Goal: Task Accomplishment & Management: Use online tool/utility

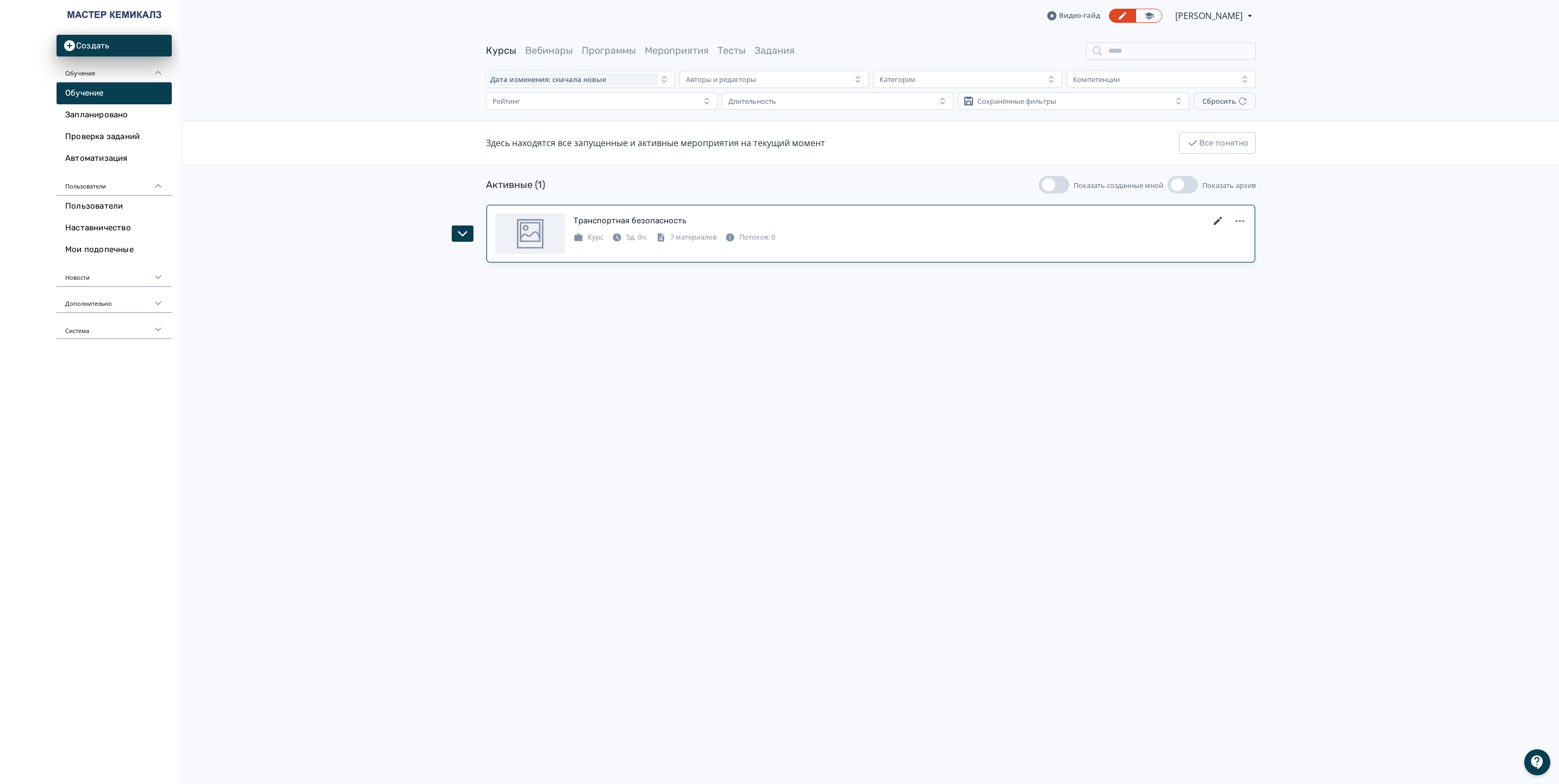
click at [1037, 219] on icon at bounding box center [1218, 221] width 13 height 13
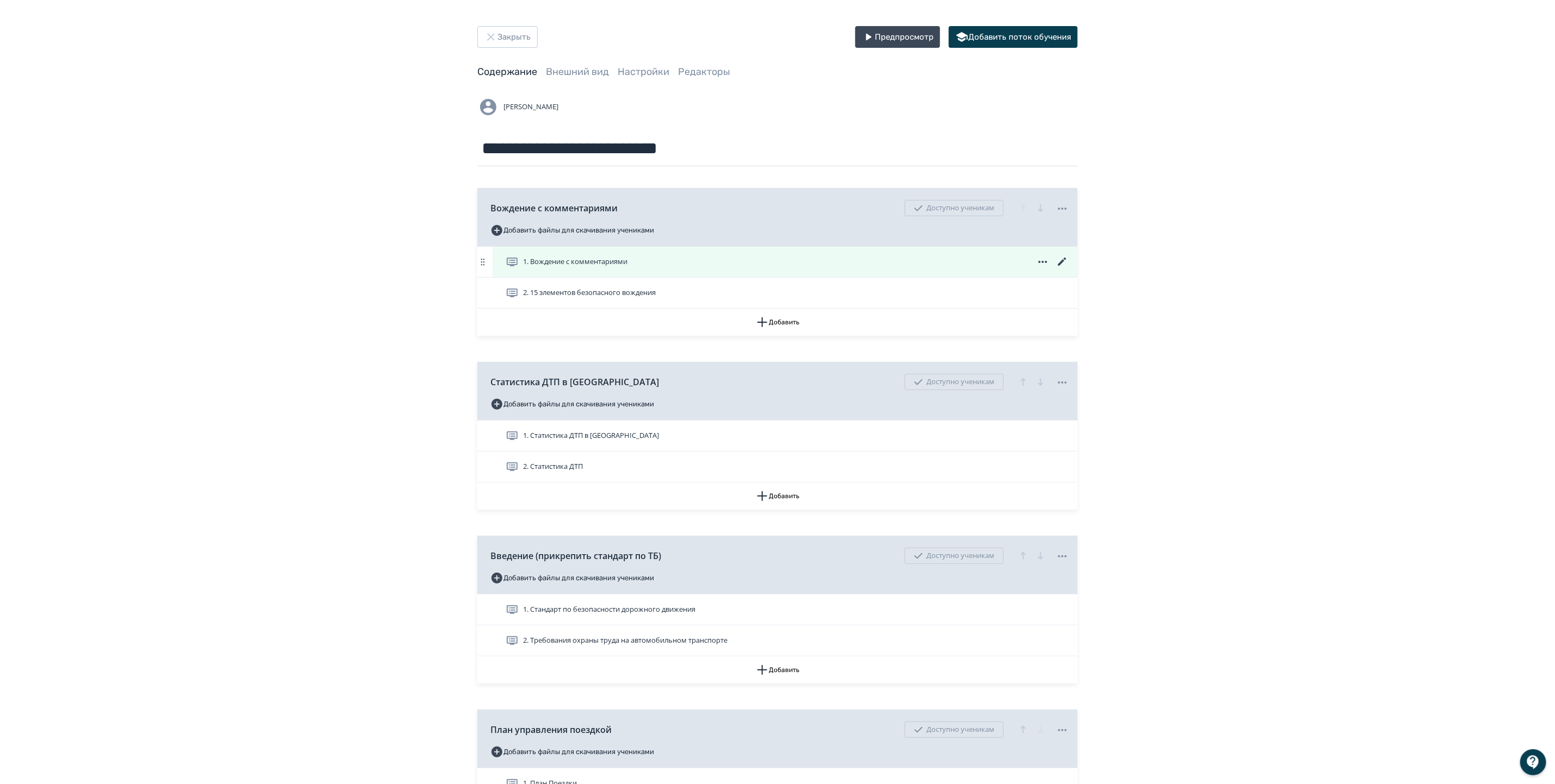
click at [557, 261] on span "1. Вождение с комментариями" at bounding box center [575, 262] width 104 height 11
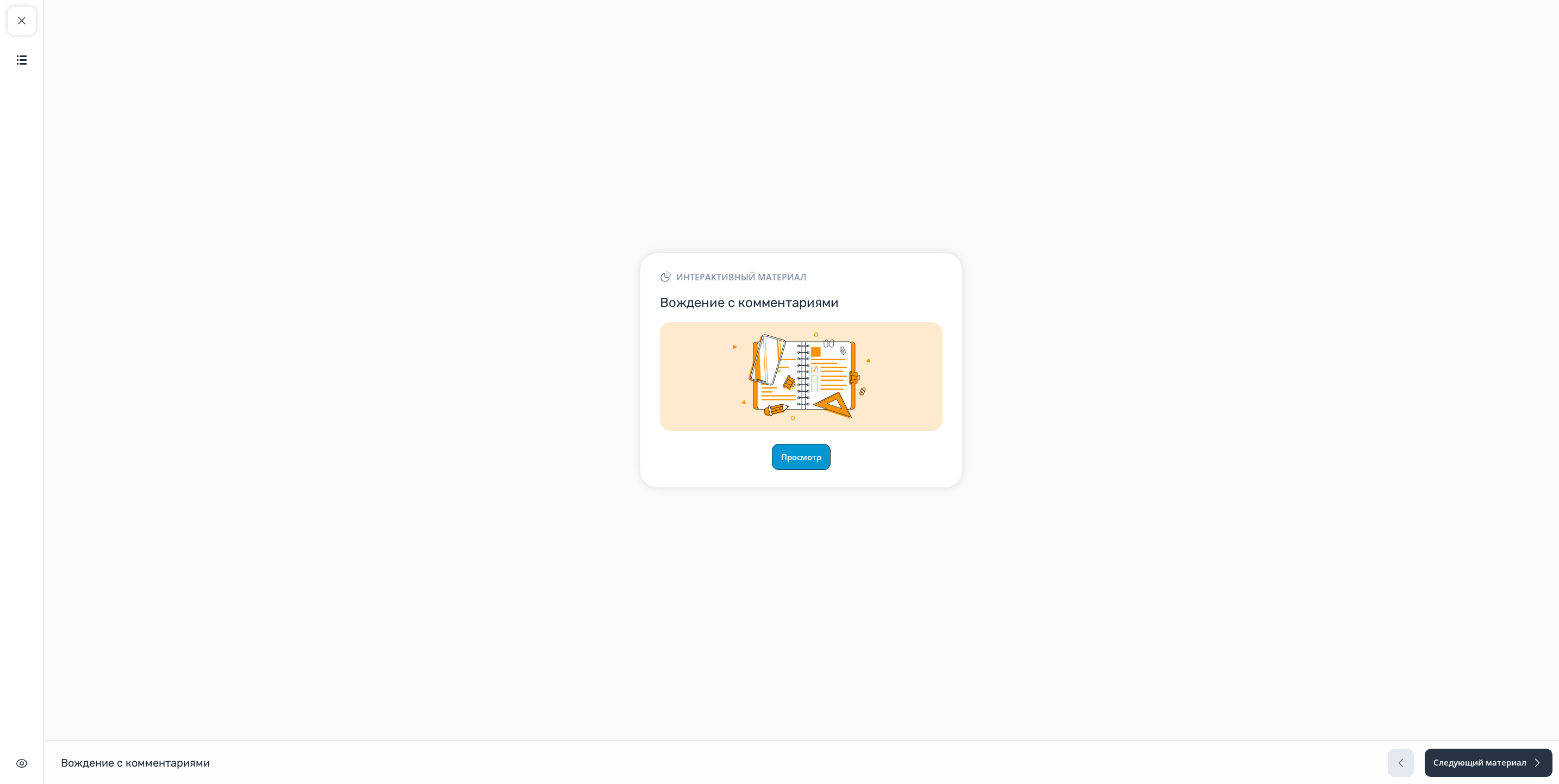
click at [807, 460] on button "Просмотр" at bounding box center [801, 457] width 59 height 26
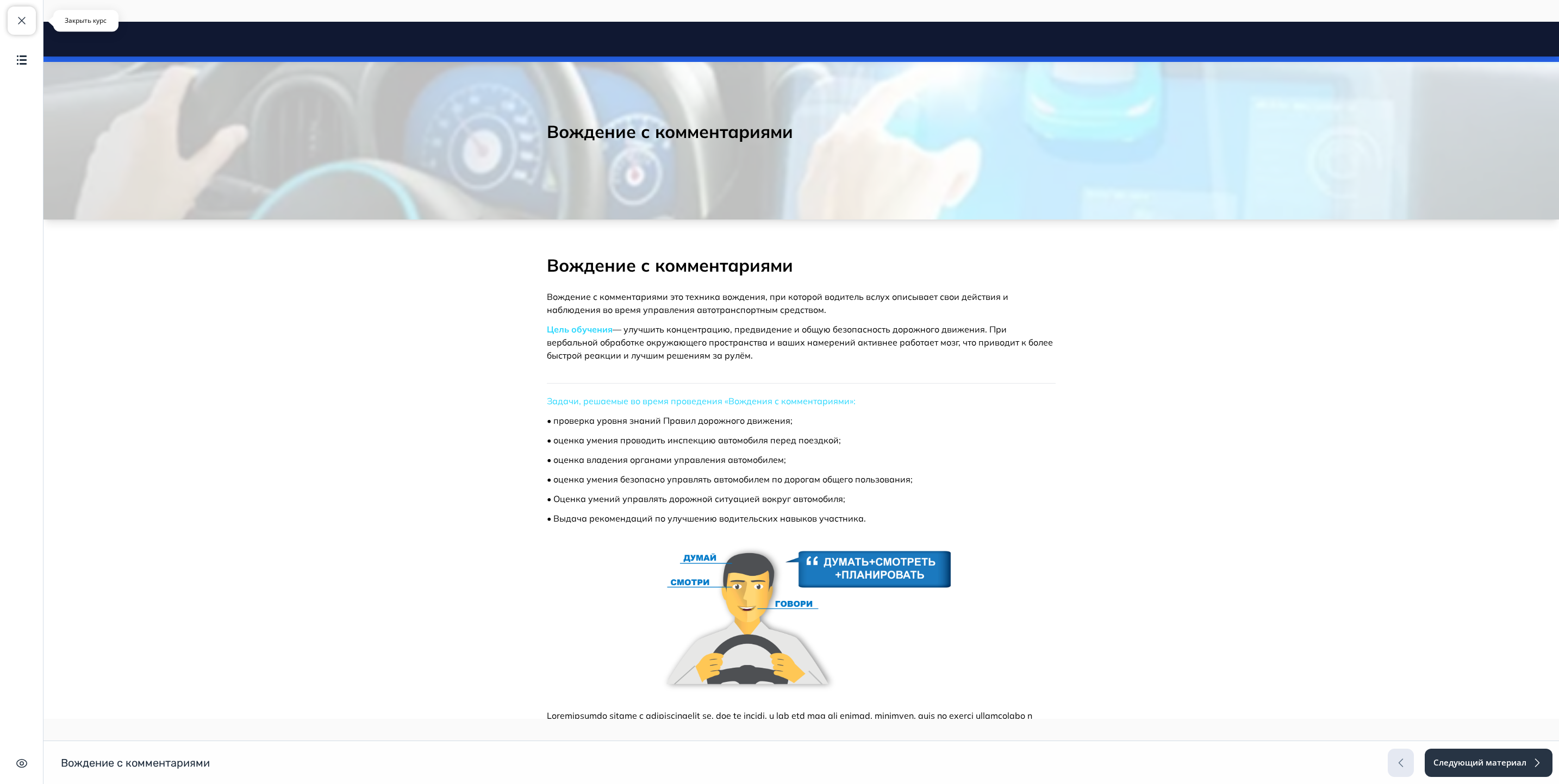
drag, startPoint x: 17, startPoint y: 19, endPoint x: 122, endPoint y: 54, distance: 110.7
click at [17, 19] on span "button" at bounding box center [22, 21] width 13 height 13
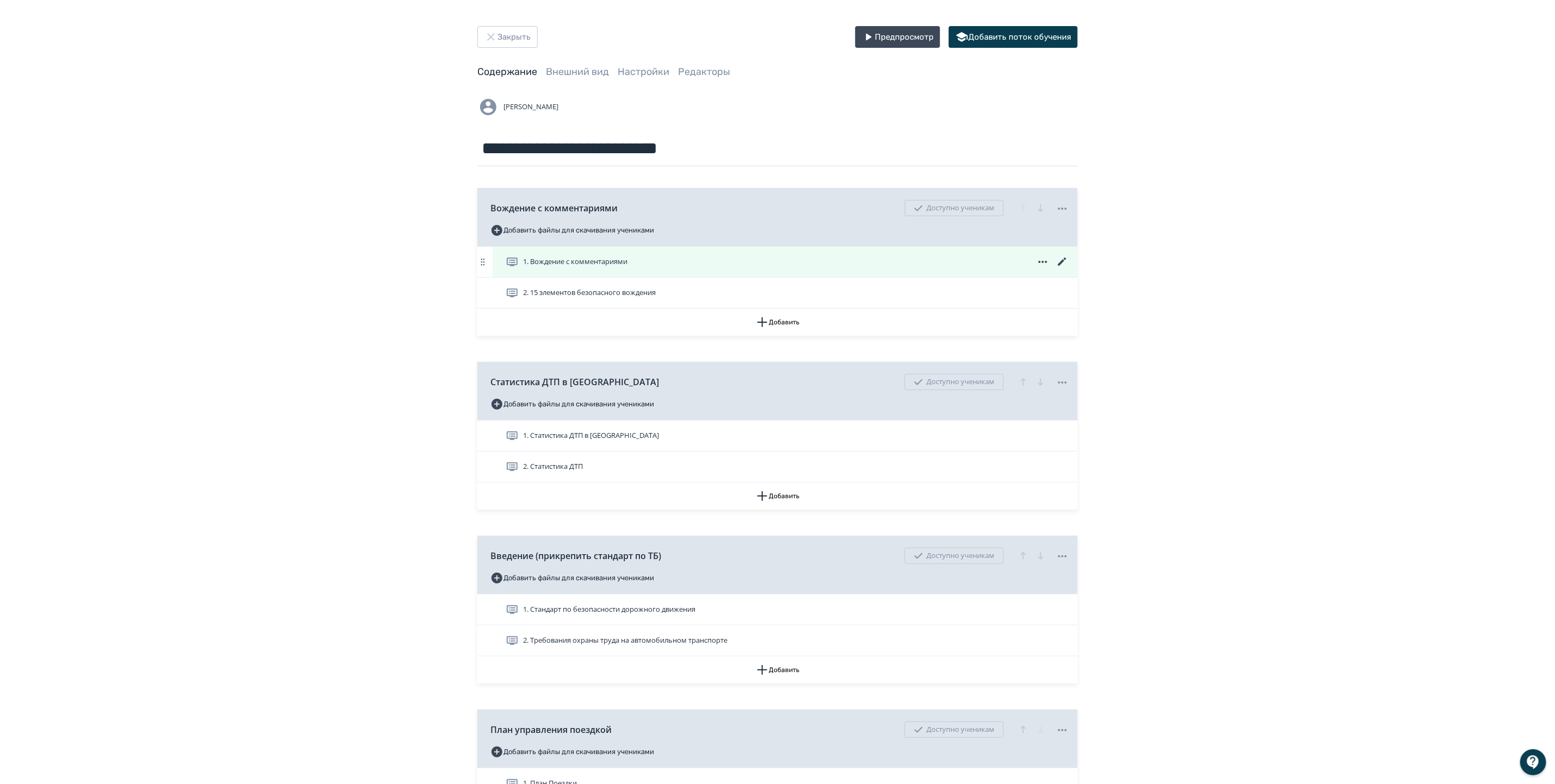
click at [1037, 264] on icon at bounding box center [1062, 262] width 13 height 13
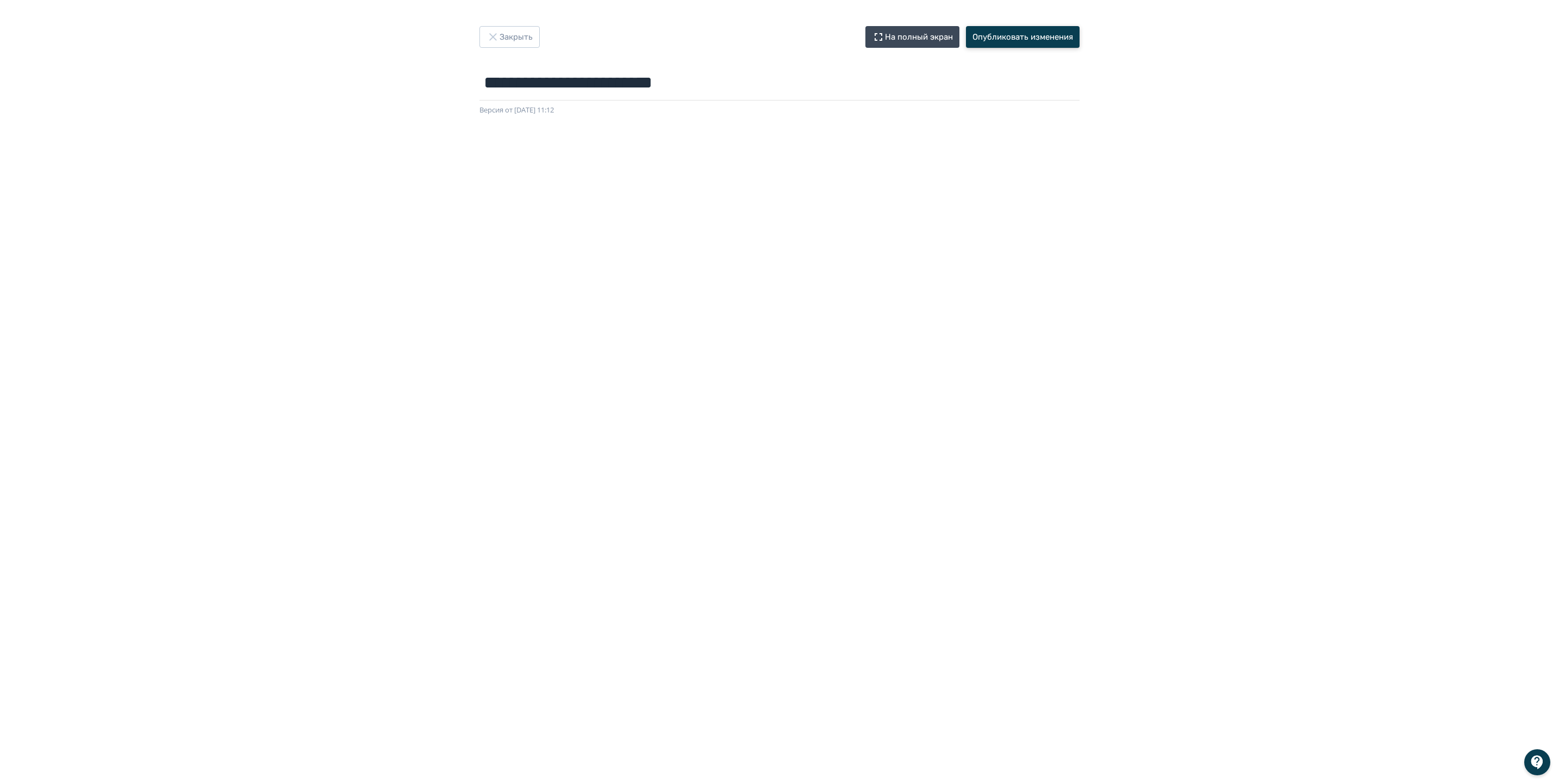
click at [1008, 41] on button "Опубликовать изменения" at bounding box center [1023, 37] width 114 height 22
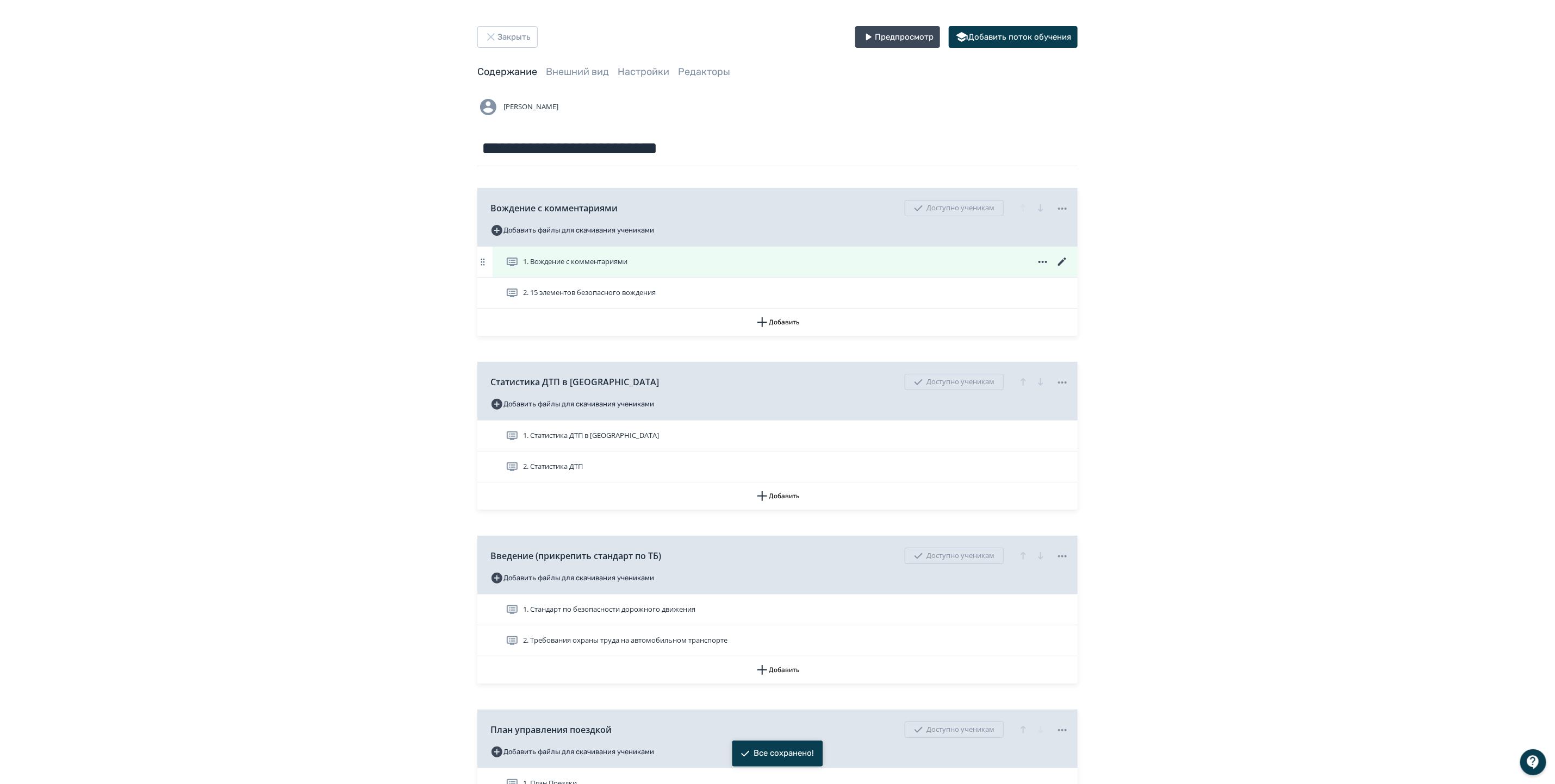
click at [571, 260] on span "1. Вождение с комментариями" at bounding box center [575, 262] width 104 height 11
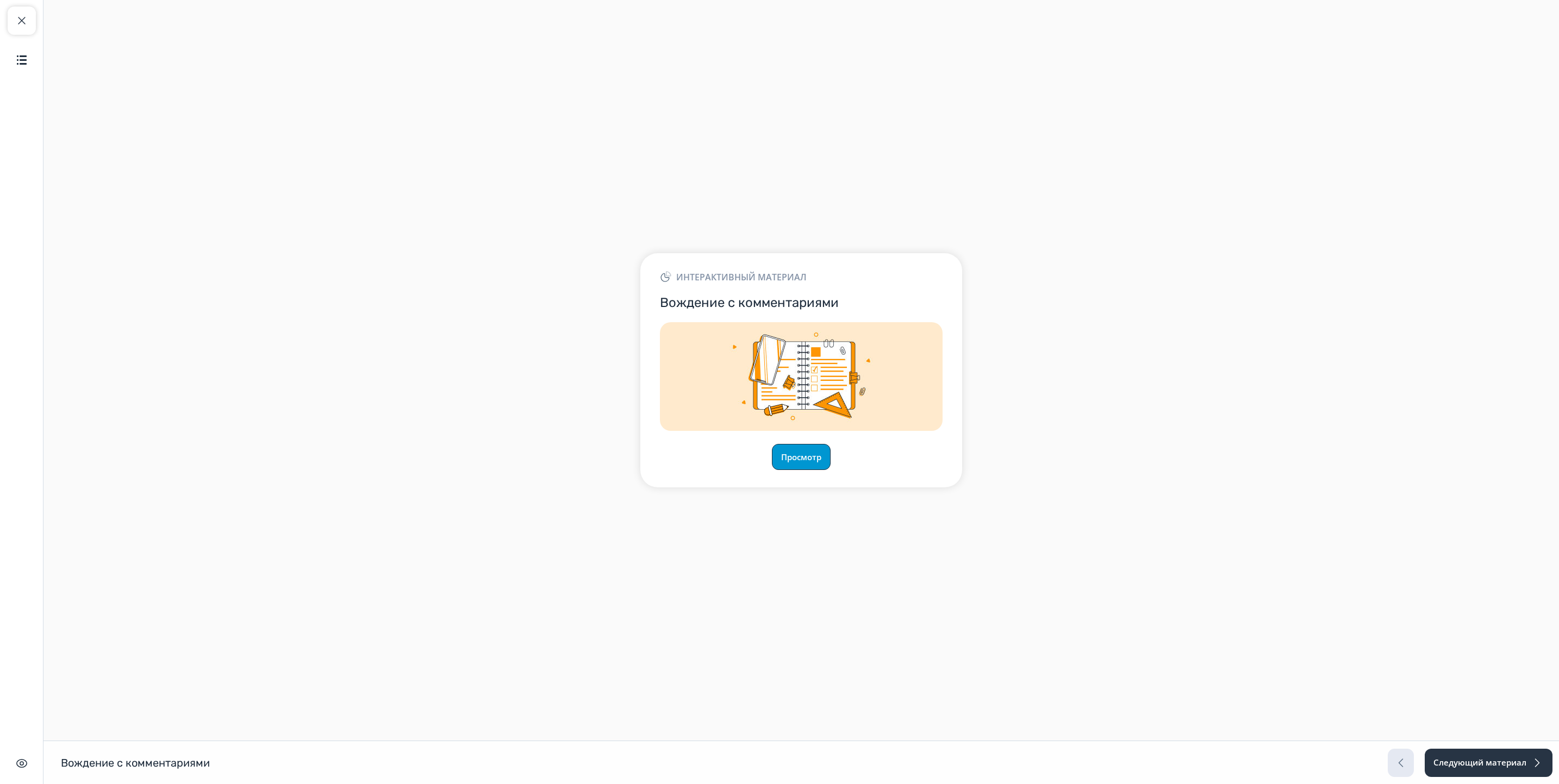
click at [814, 445] on button "Просмотр" at bounding box center [801, 457] width 59 height 26
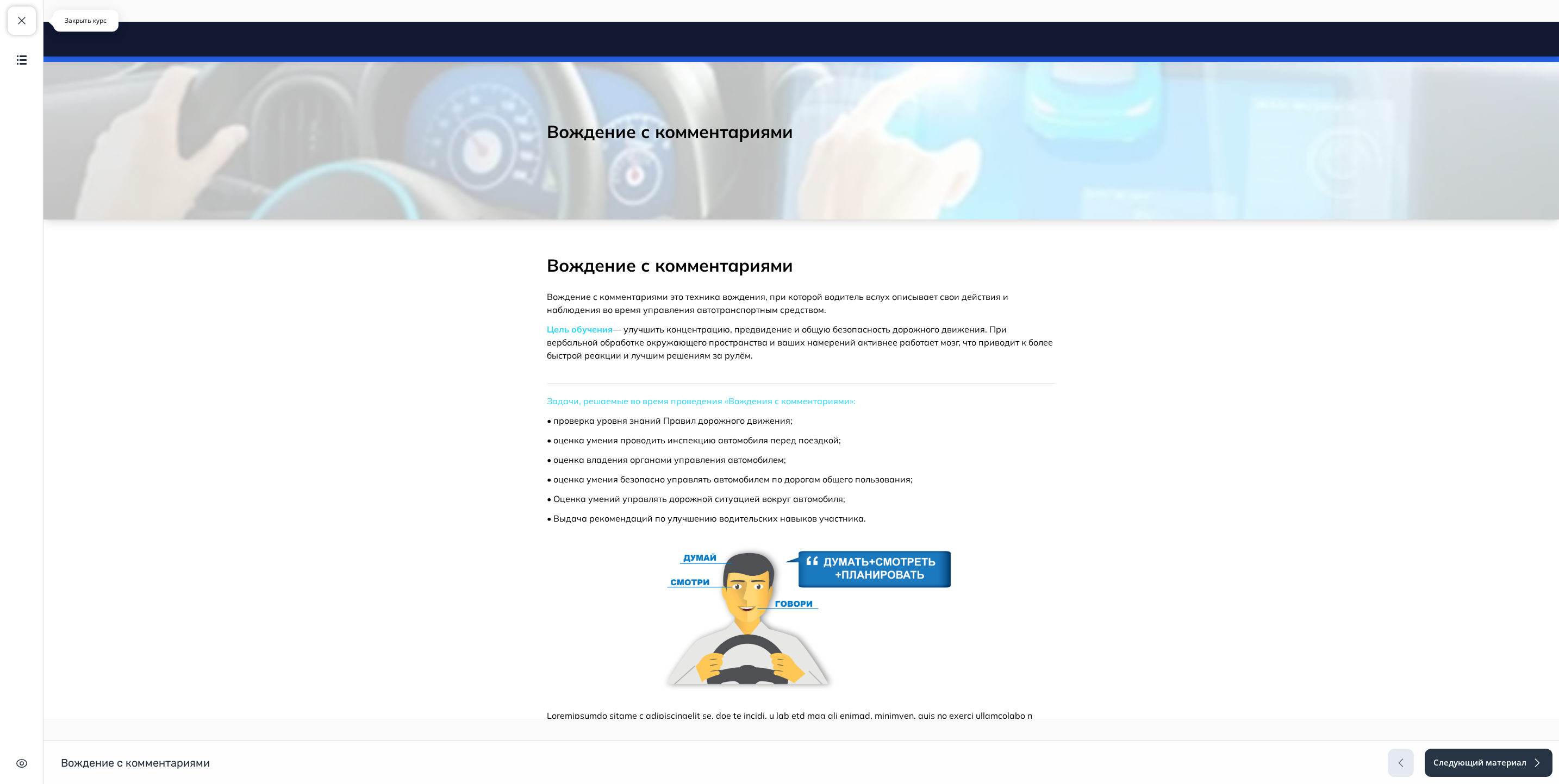
click at [18, 17] on span "button" at bounding box center [22, 21] width 13 height 13
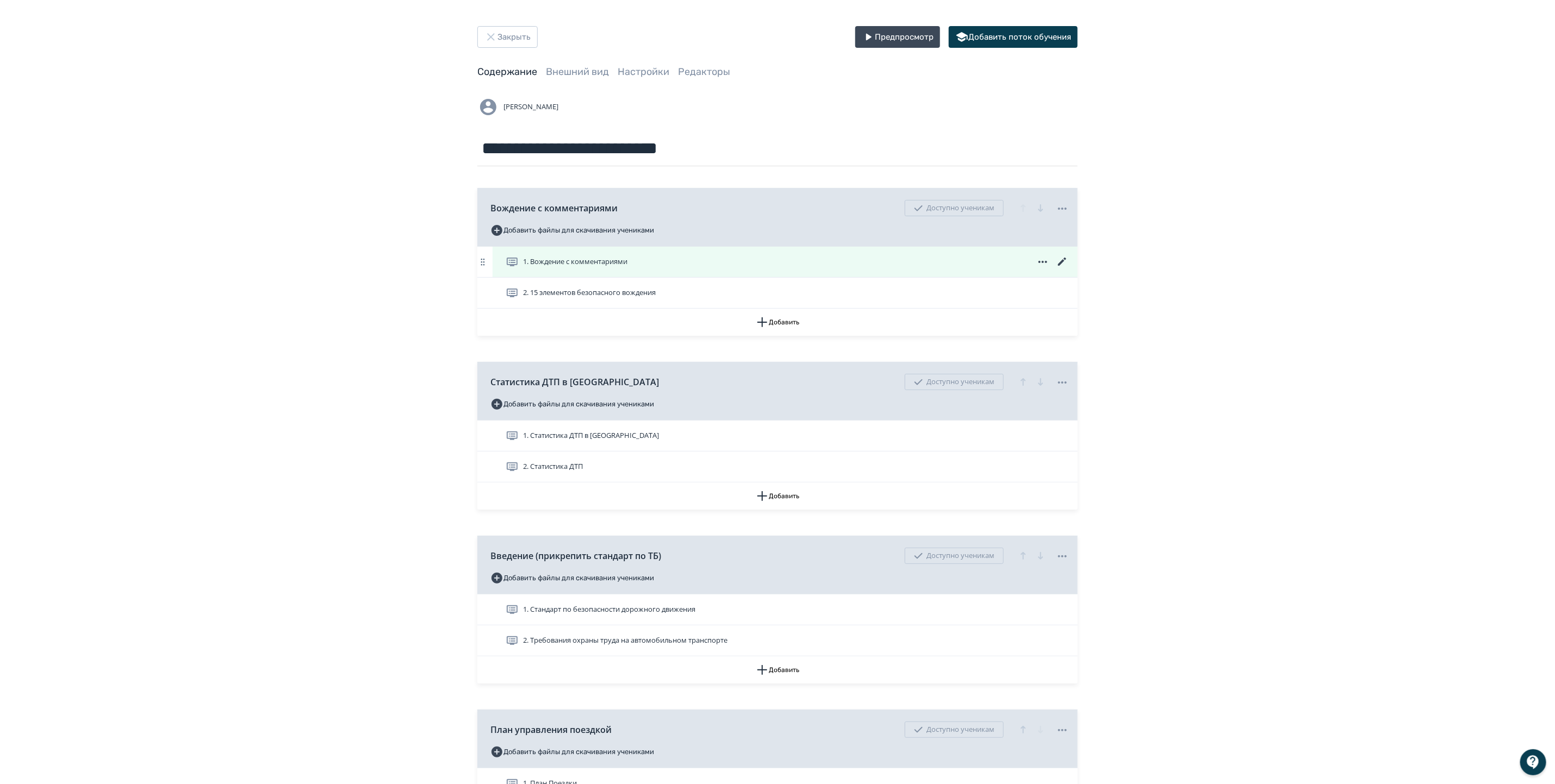
click at [1037, 263] on icon at bounding box center [1062, 261] width 8 height 8
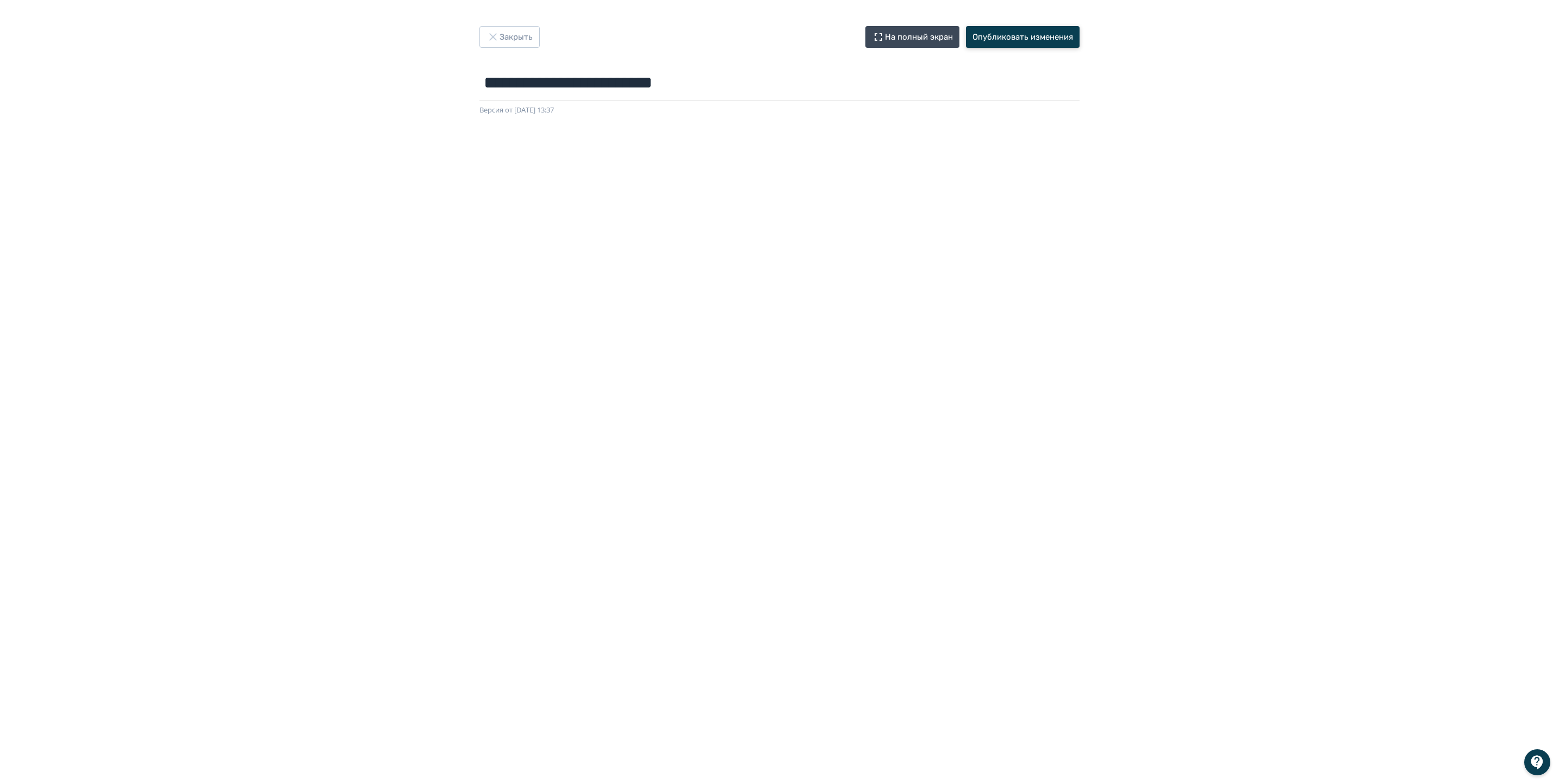
click at [1037, 33] on button "Опубликовать изменения" at bounding box center [1023, 37] width 114 height 22
click at [1039, 34] on button "Опубликовать изменения" at bounding box center [1023, 37] width 114 height 22
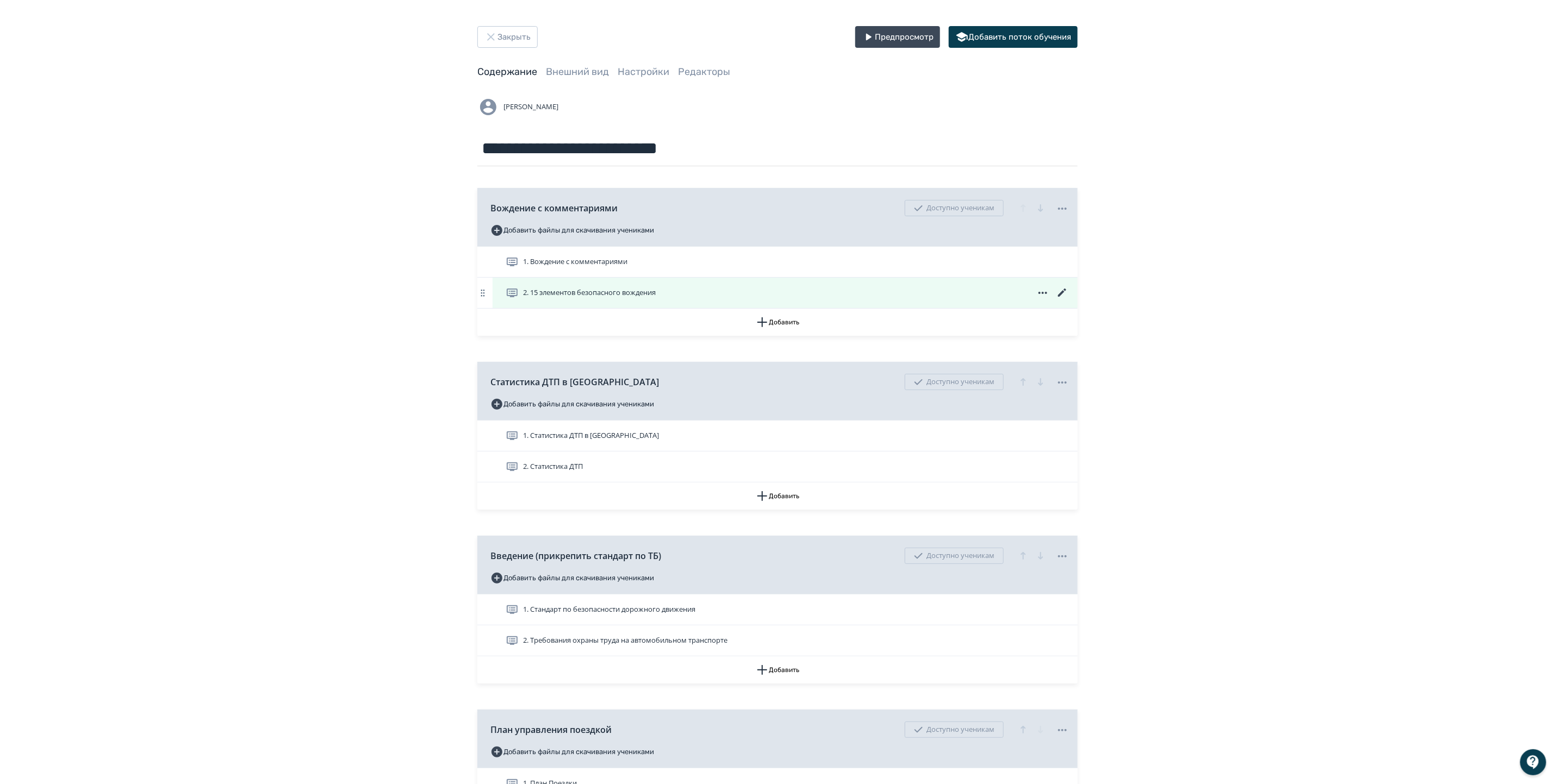
click at [1064, 289] on icon at bounding box center [1062, 293] width 13 height 13
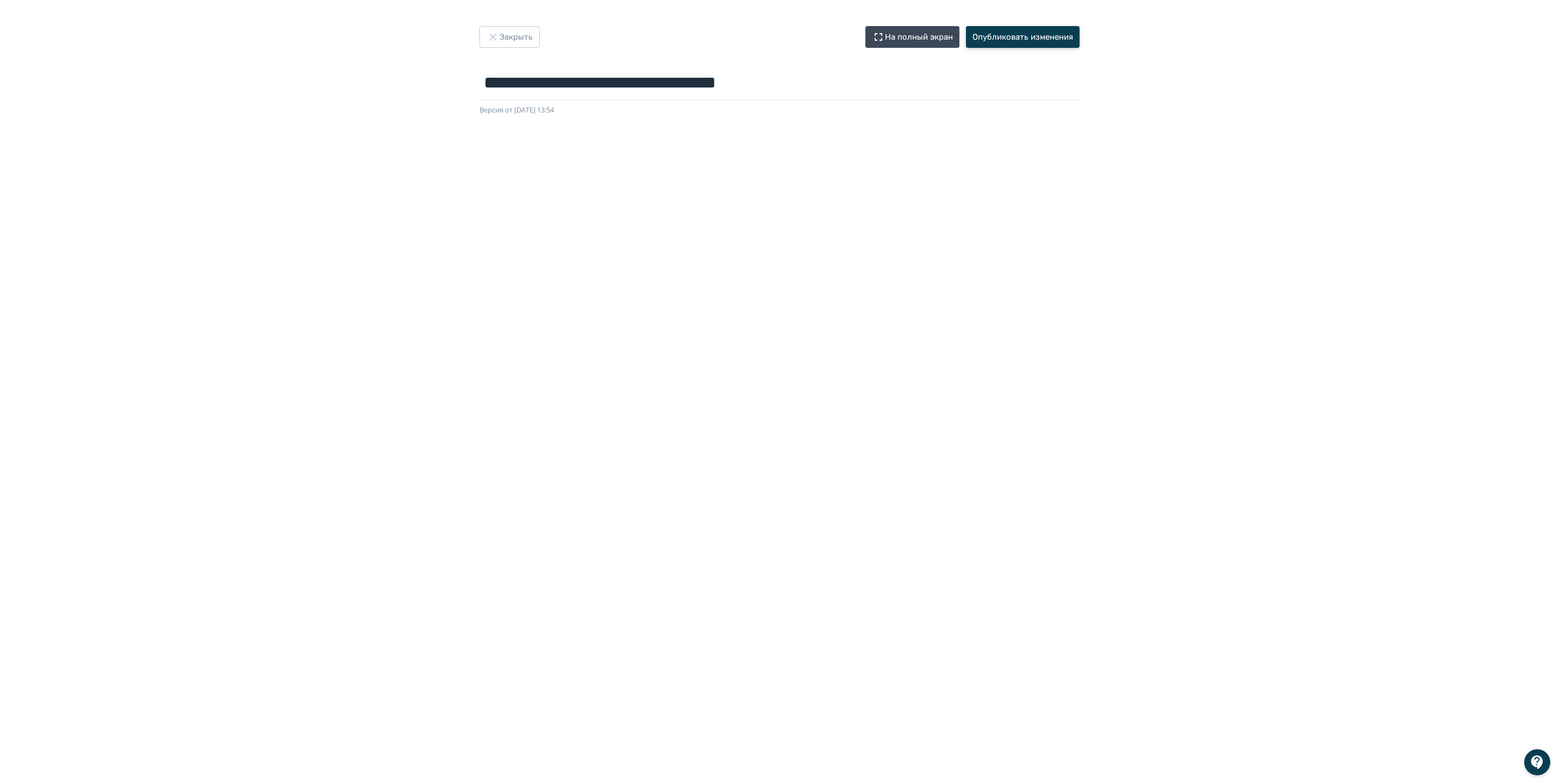
click at [1014, 38] on button "Опубликовать изменения" at bounding box center [1023, 37] width 114 height 22
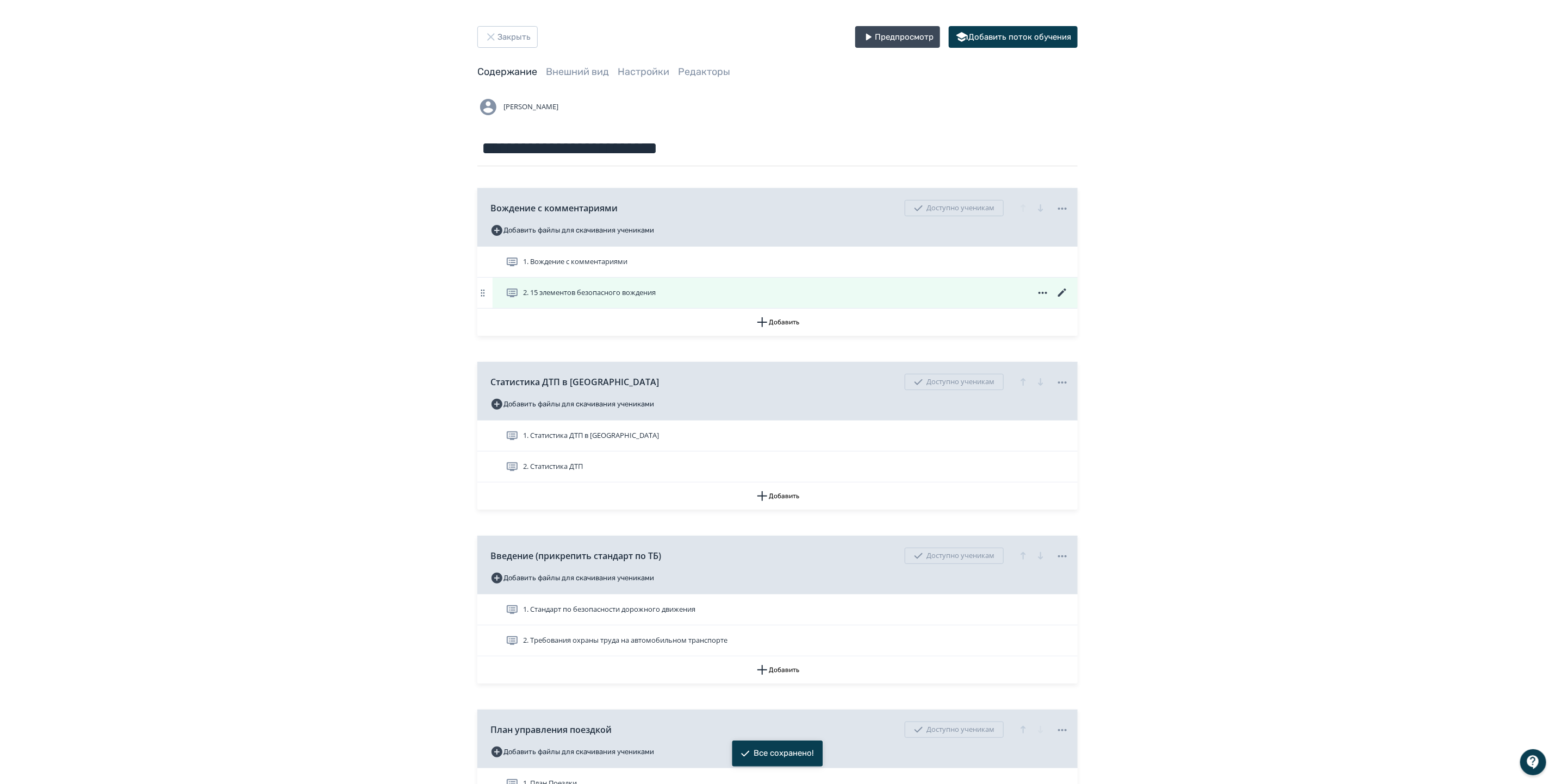
click at [1060, 295] on icon at bounding box center [1062, 292] width 8 height 8
